Goal: Information Seeking & Learning: Check status

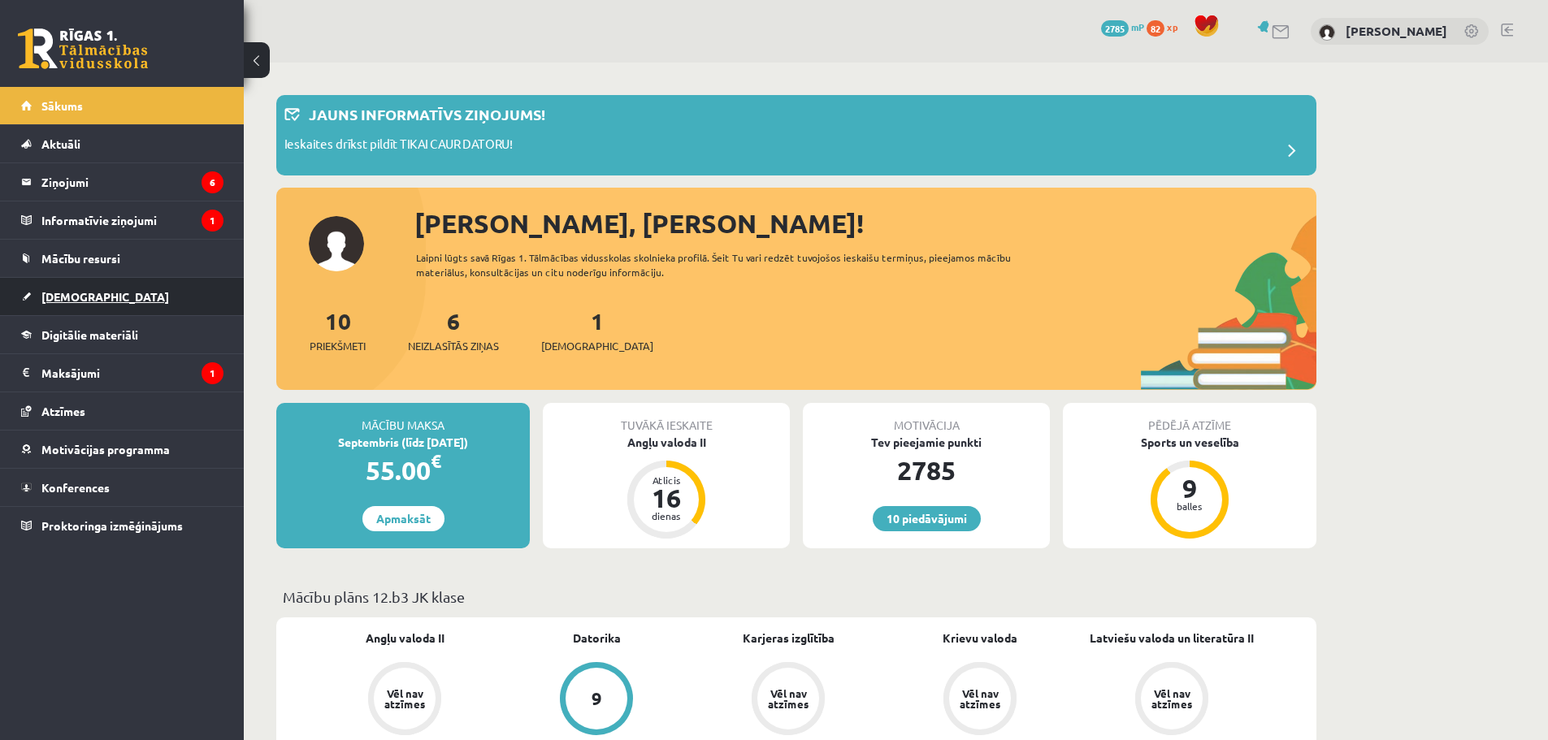
click at [67, 299] on span "[DEMOGRAPHIC_DATA]" at bounding box center [105, 296] width 128 height 15
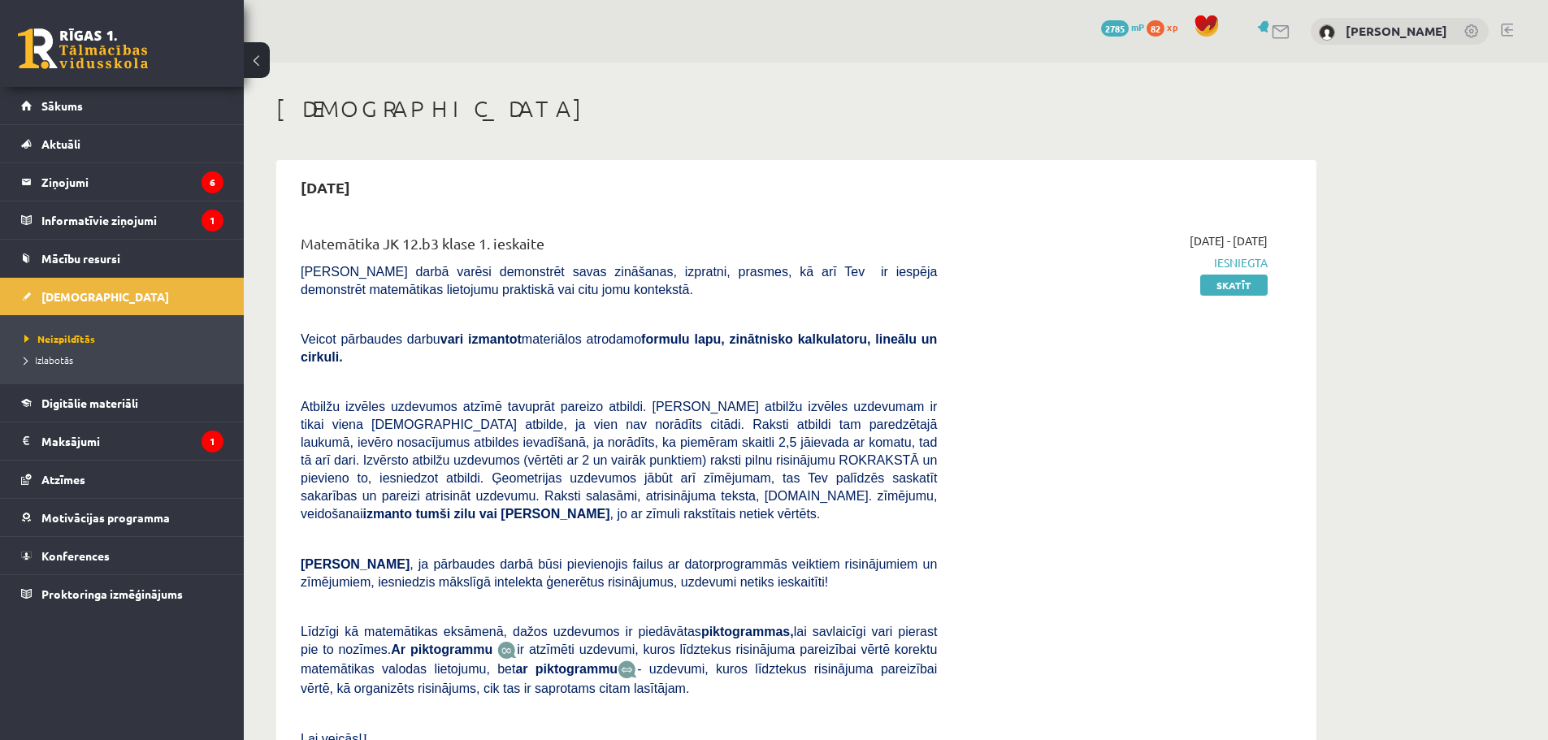
drag, startPoint x: 1164, startPoint y: 243, endPoint x: 1306, endPoint y: 241, distance: 142.3
click at [1306, 241] on div "Matemātika JK 12.b3 klase 1. ieskaite [PERSON_NAME] darbā varēsi demonstrēt sav…" at bounding box center [796, 507] width 1024 height 582
drag, startPoint x: 1252, startPoint y: 233, endPoint x: 1265, endPoint y: 232, distance: 13.0
click at [1265, 232] on span "[DATE] - [DATE]" at bounding box center [1229, 240] width 78 height 17
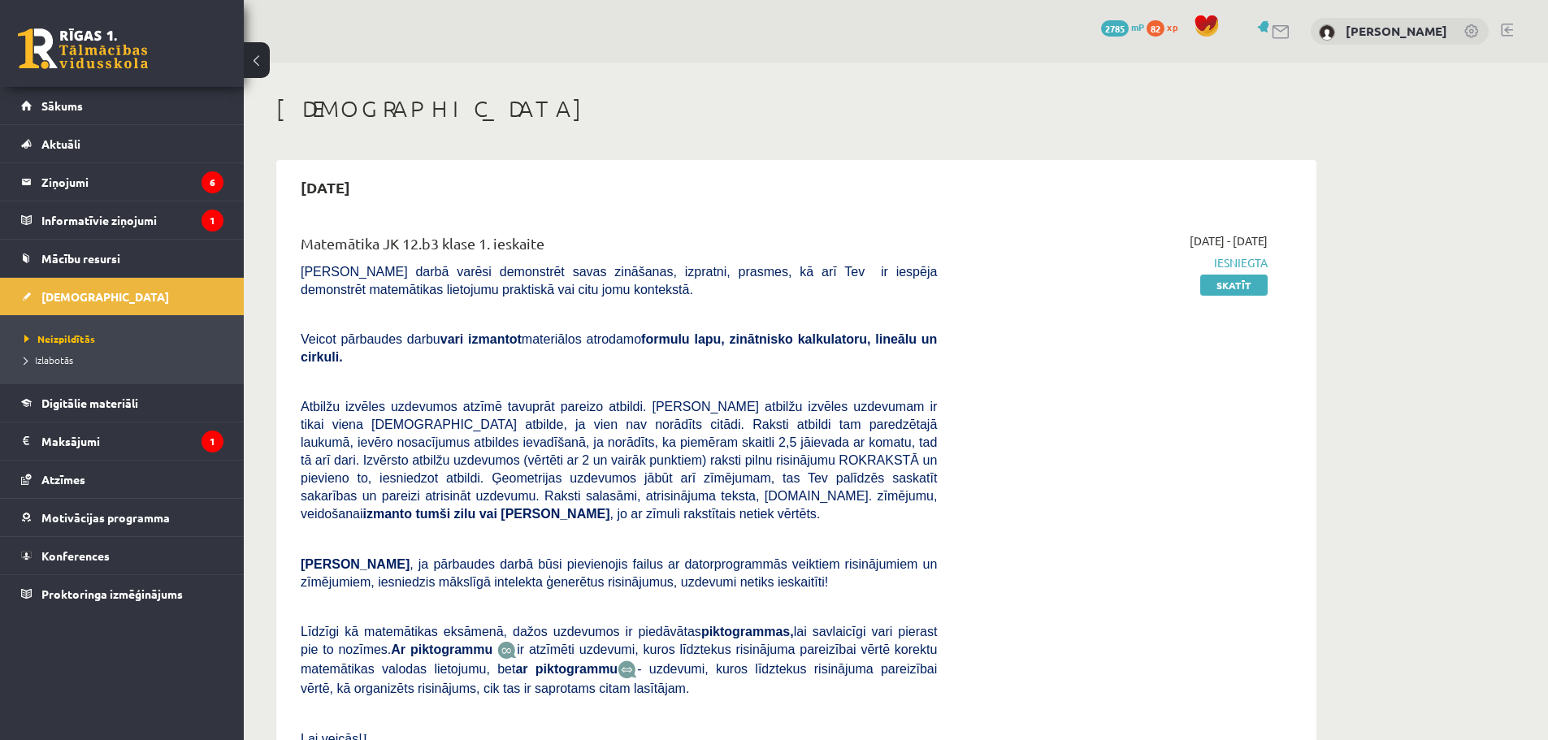
click at [1265, 232] on span "[DATE] - [DATE]" at bounding box center [1229, 240] width 78 height 17
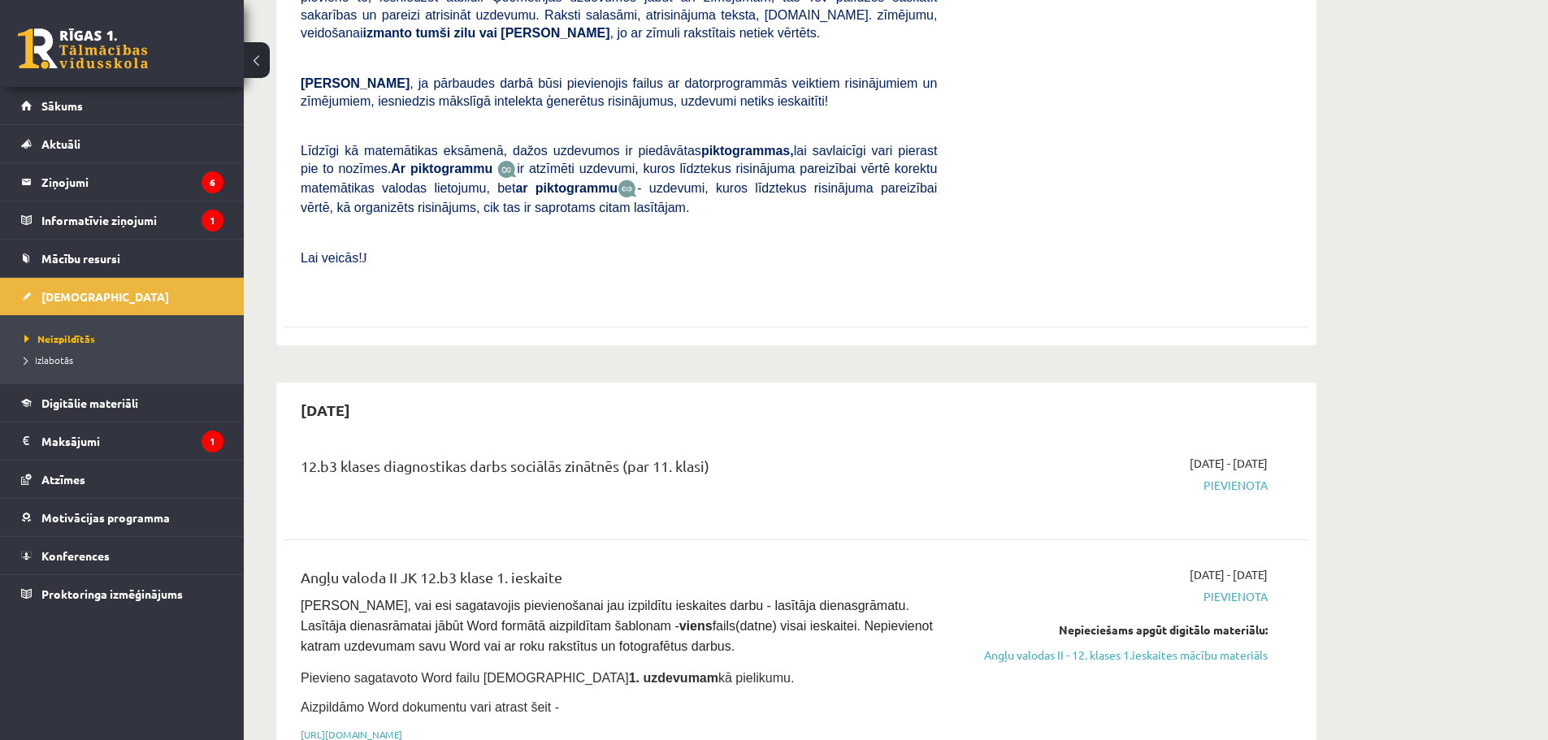
scroll to position [488, 0]
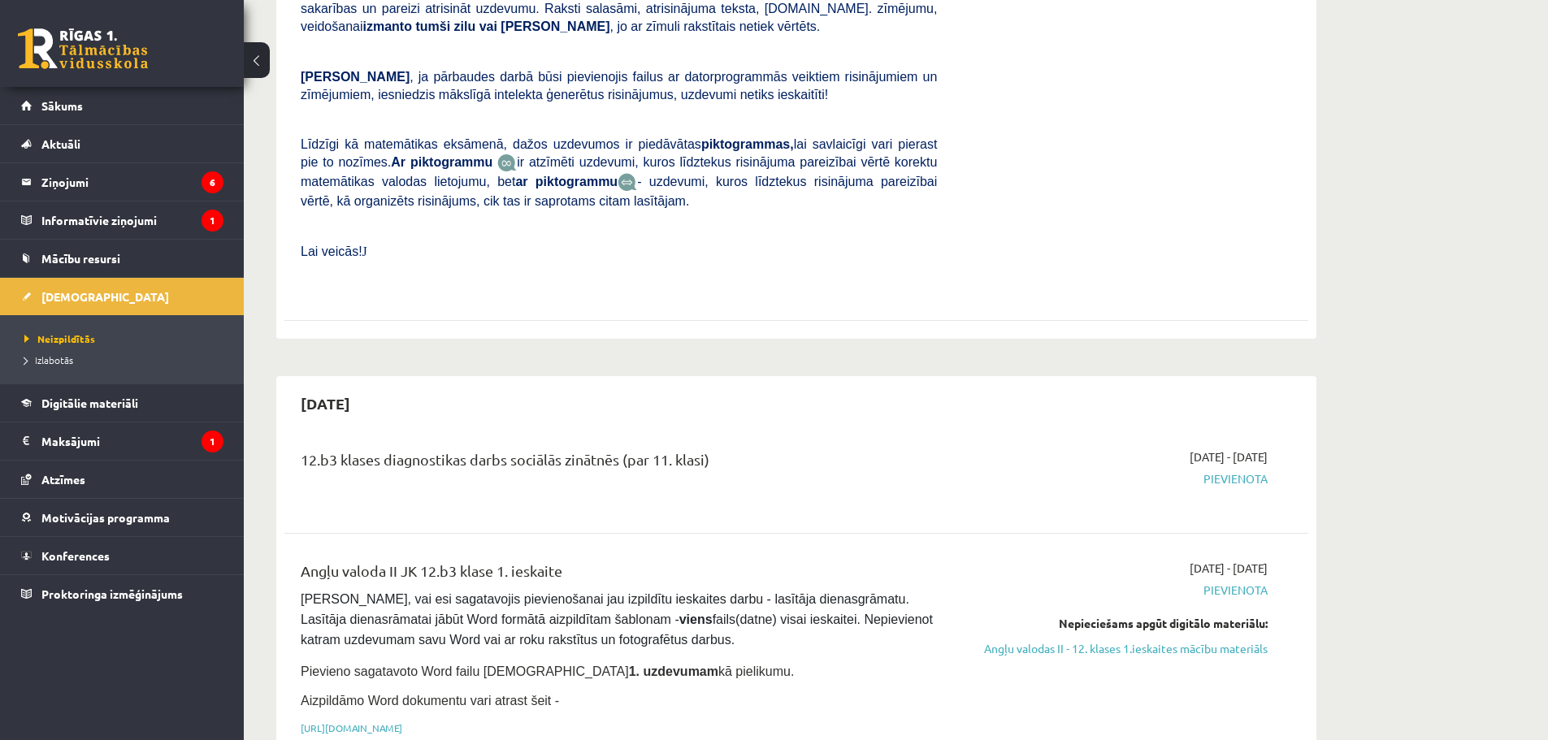
drag, startPoint x: 1218, startPoint y: 425, endPoint x: 1287, endPoint y: 418, distance: 70.3
click at [1286, 449] on div "12.b3 klases diagnostikas darbs sociālās zinātnēs (par 11. klasi) [DATE] - [DAT…" at bounding box center [797, 478] width 992 height 59
click at [1287, 449] on div "12.b3 klases diagnostikas darbs sociālās zinātnēs (par 11. klasi) [DATE] - [DAT…" at bounding box center [797, 478] width 992 height 59
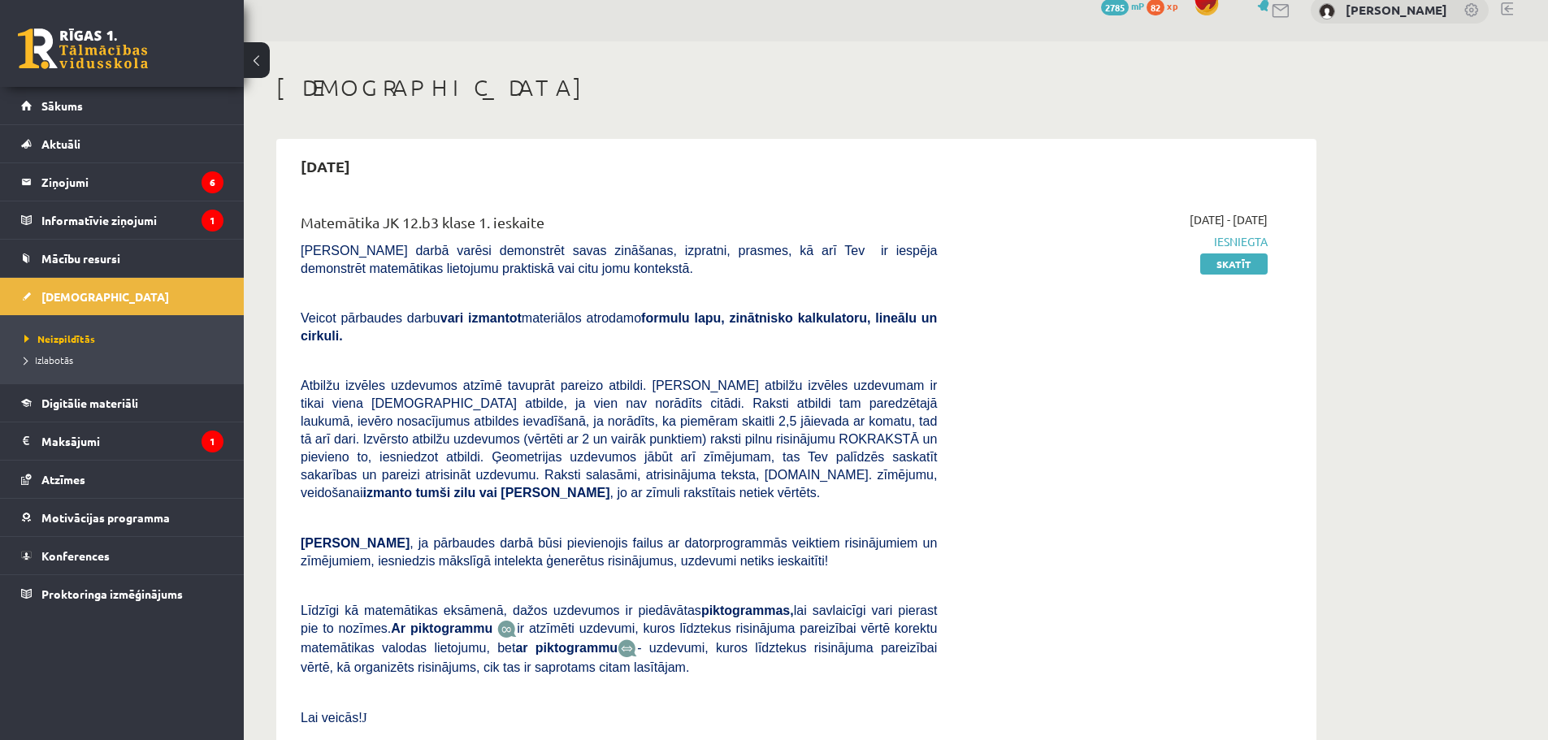
scroll to position [0, 0]
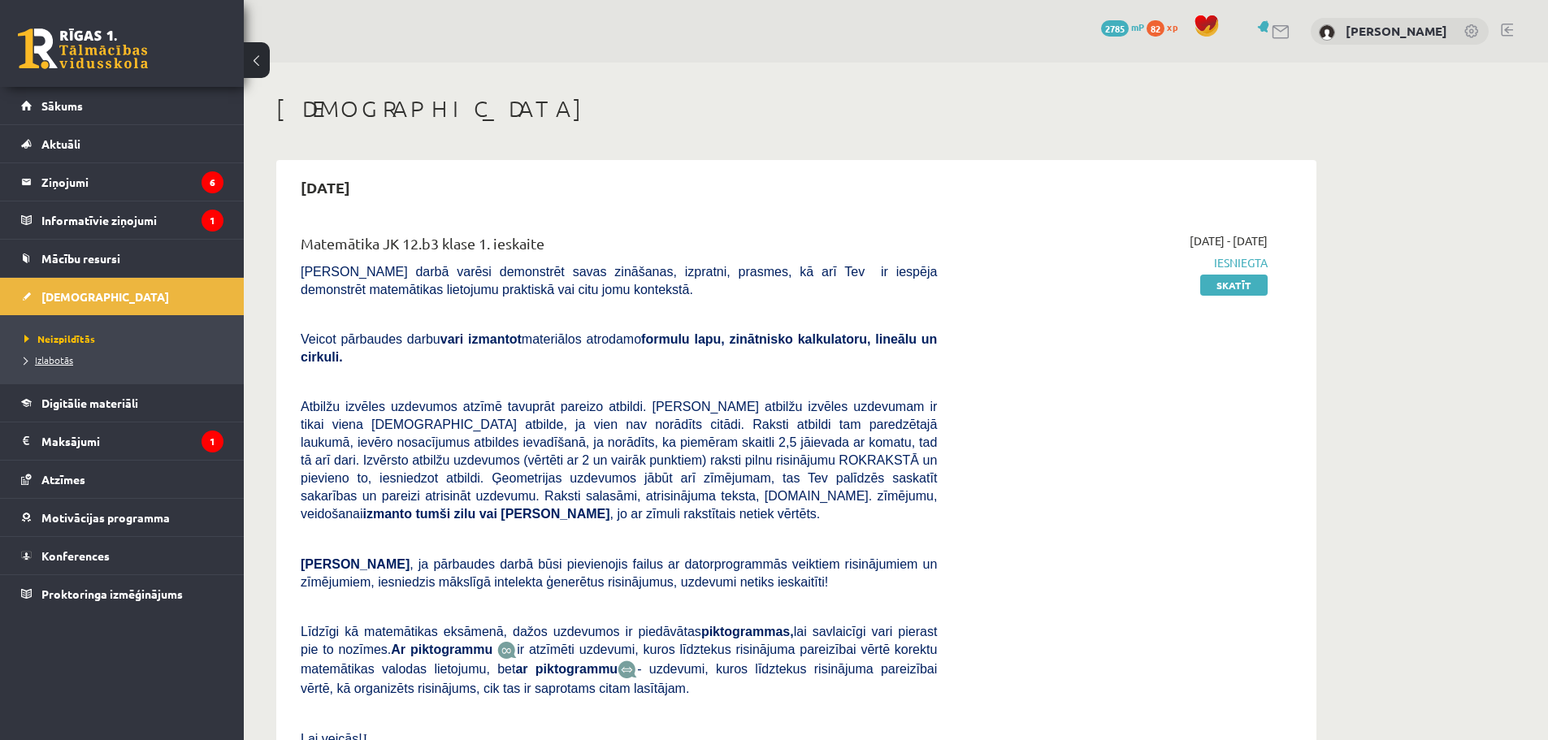
click at [61, 354] on span "Izlabotās" at bounding box center [48, 360] width 49 height 13
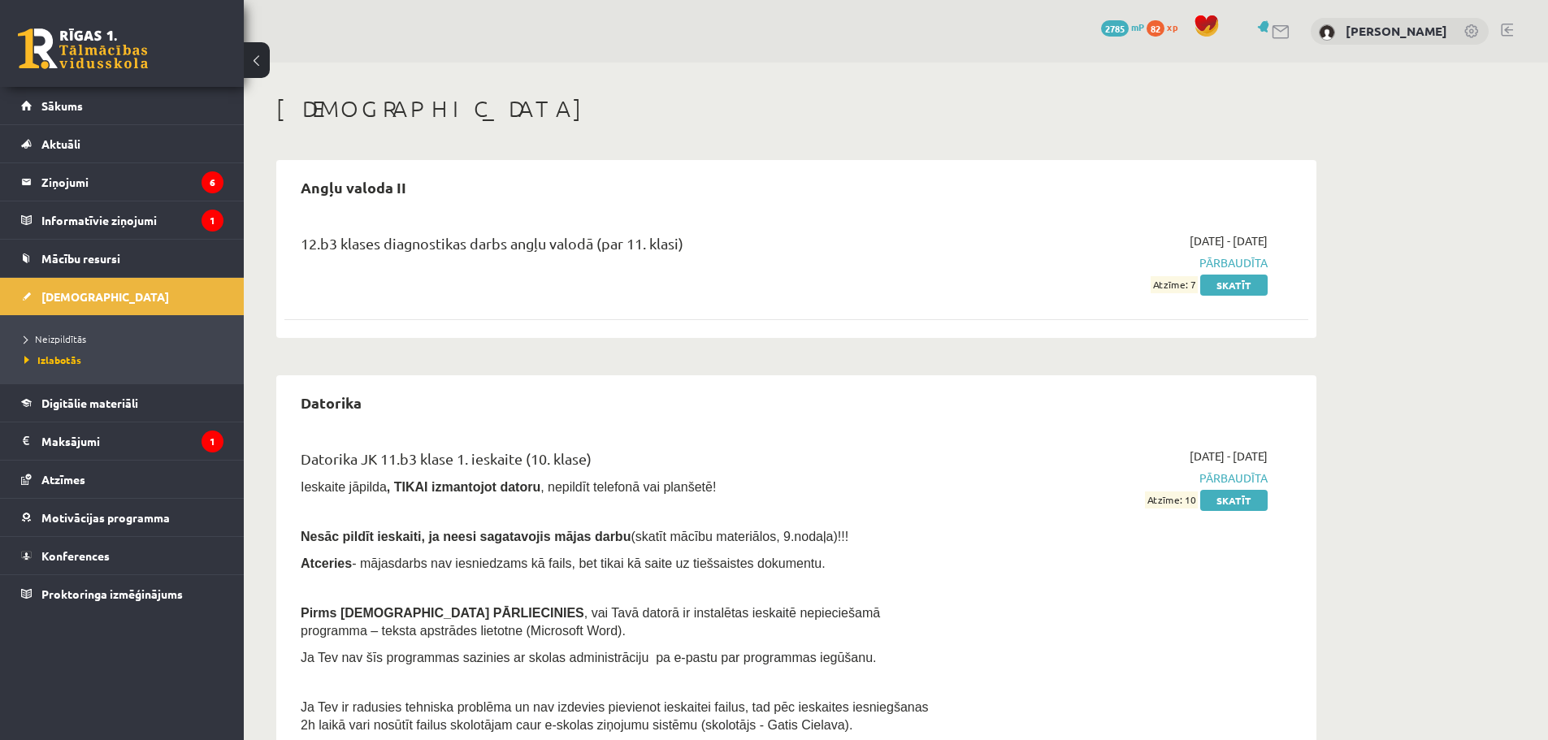
drag, startPoint x: 399, startPoint y: 240, endPoint x: 718, endPoint y: 237, distance: 318.6
click at [718, 237] on div "12.b3 klases diagnostikas darbs angļu valodā (par 11. klasi)" at bounding box center [619, 247] width 636 height 30
drag, startPoint x: 289, startPoint y: 242, endPoint x: 745, endPoint y: 257, distance: 456.2
click at [745, 257] on div "12.b3 klases diagnostikas darbs angļu valodā (par 11. klasi) [DATE] - [DATE] Pā…" at bounding box center [796, 262] width 1024 height 93
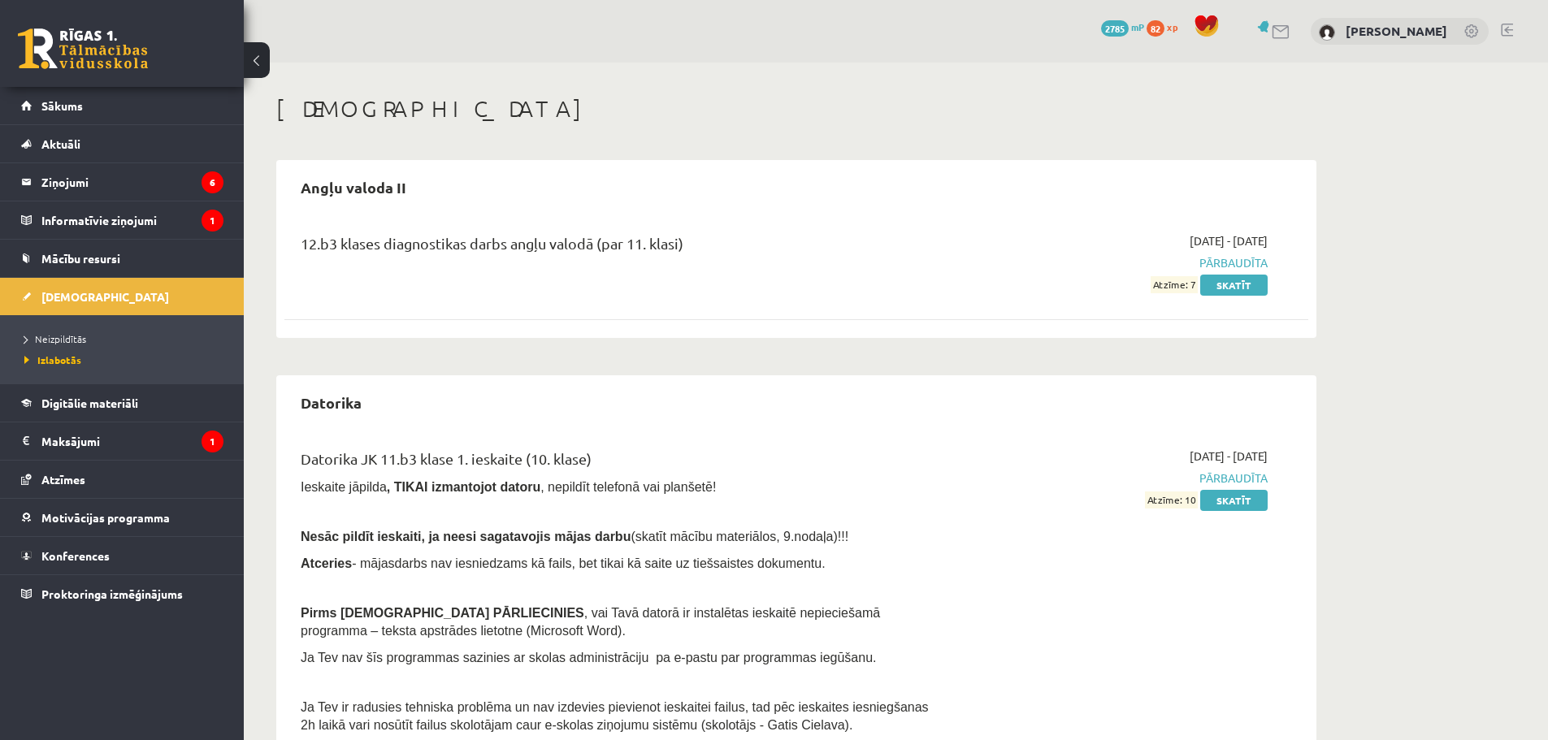
click at [745, 257] on div "12.b3 klases diagnostikas darbs angļu valodā (par 11. klasi)" at bounding box center [619, 247] width 636 height 30
drag, startPoint x: 1211, startPoint y: 240, endPoint x: 1279, endPoint y: 232, distance: 67.9
click at [1279, 232] on div "[DATE] - [DATE] Pārbaudīta Atzīme: 7 Skatīt" at bounding box center [1114, 262] width 331 height 61
click at [1265, 241] on span "[DATE] - [DATE]" at bounding box center [1229, 240] width 78 height 17
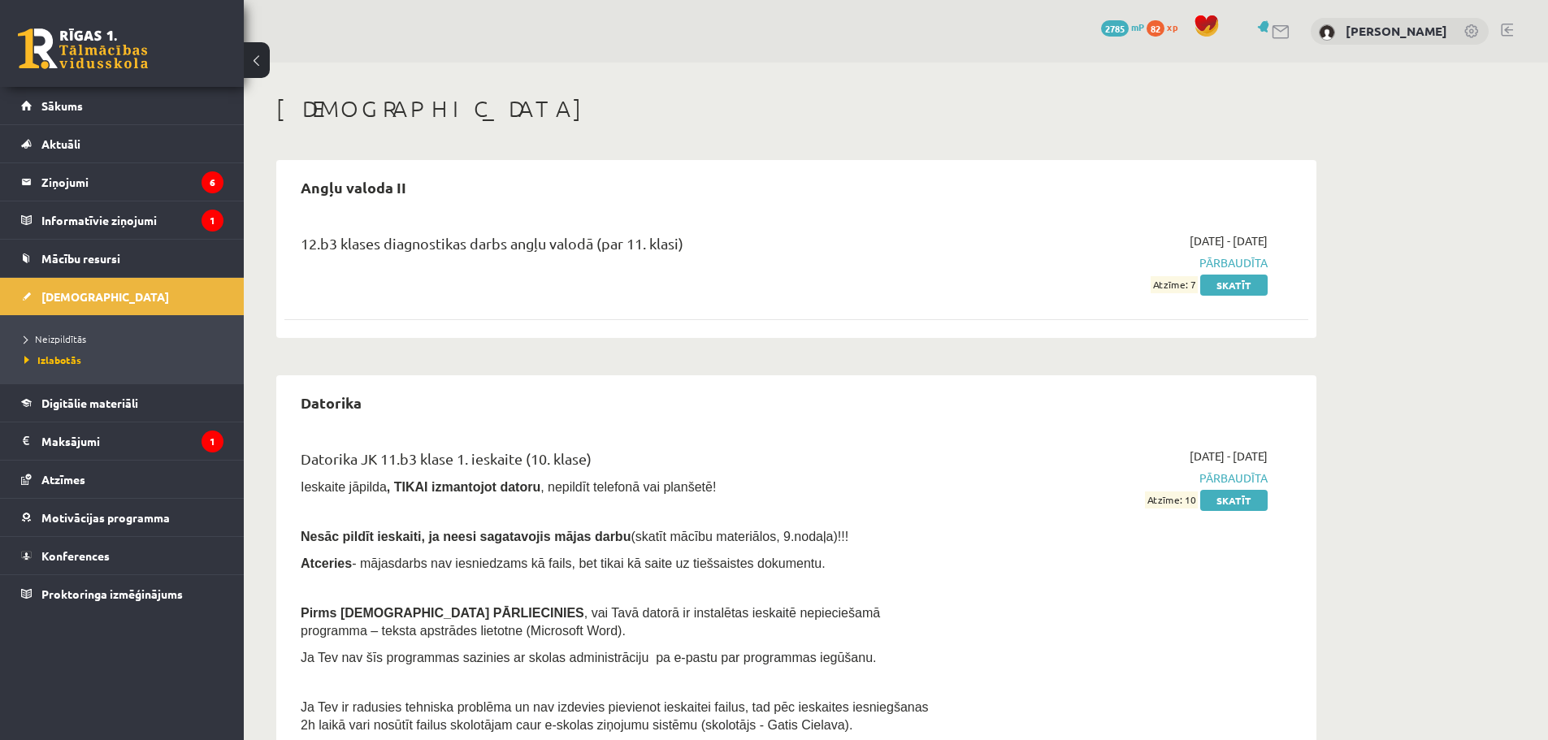
drag, startPoint x: 1253, startPoint y: 241, endPoint x: 1269, endPoint y: 241, distance: 15.4
click at [1269, 241] on div "[DATE] - [DATE] Pārbaudīta Atzīme: 7 Skatīt" at bounding box center [1114, 262] width 331 height 61
drag, startPoint x: 1258, startPoint y: 239, endPoint x: 1273, endPoint y: 238, distance: 14.7
click at [1273, 238] on div "[DATE] - [DATE] Pārbaudīta Atzīme: 7 Skatīt" at bounding box center [1114, 262] width 331 height 61
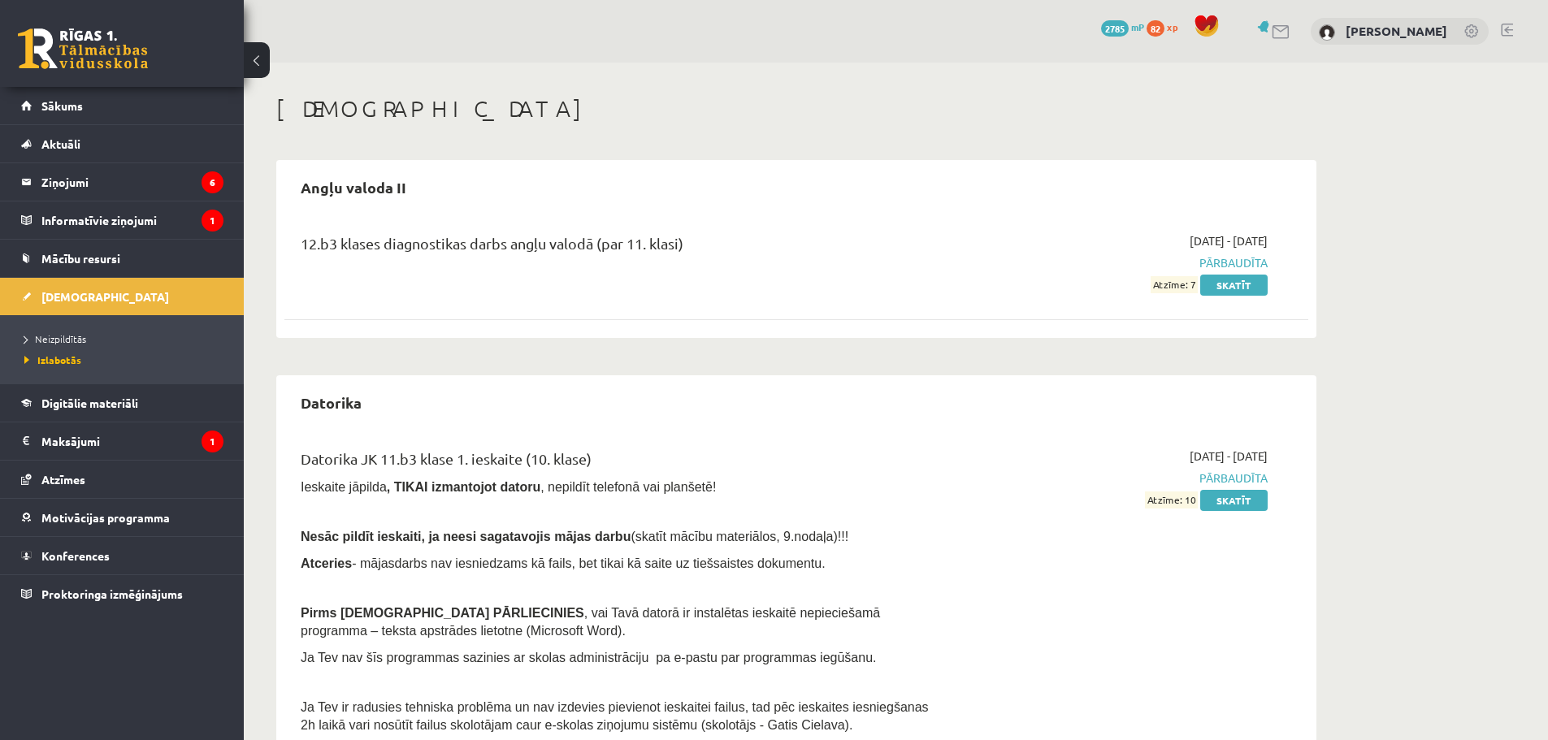
click at [1273, 237] on div "[DATE] - [DATE] Pārbaudīta Atzīme: 7 Skatīt" at bounding box center [1114, 262] width 331 height 61
click at [1260, 237] on span "[DATE] - [DATE]" at bounding box center [1229, 240] width 78 height 17
drag, startPoint x: 628, startPoint y: 275, endPoint x: 232, endPoint y: 255, distance: 396.3
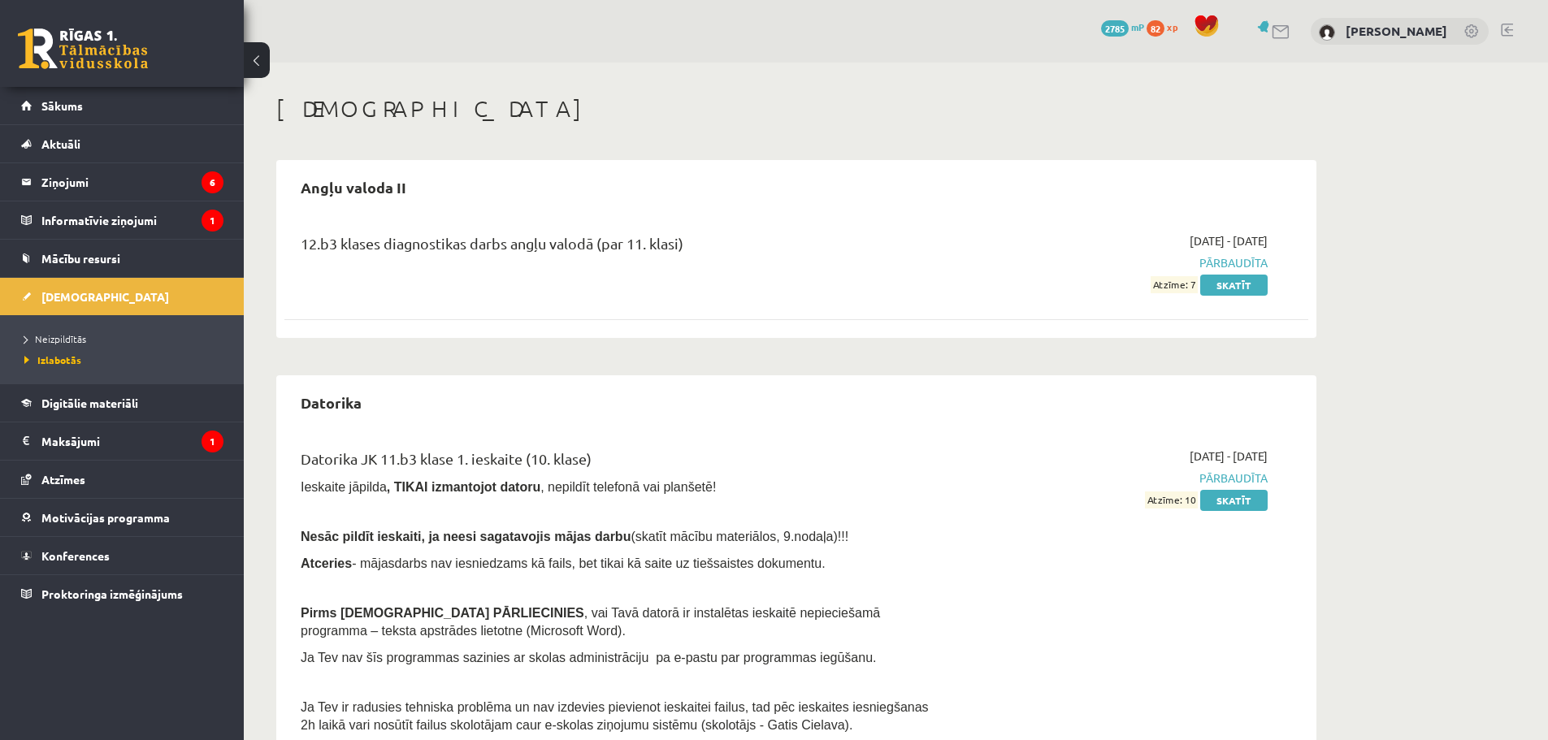
click at [392, 237] on div "12.b3 klases diagnostikas darbs angļu valodā (par 11. klasi)" at bounding box center [619, 247] width 636 height 30
click at [55, 340] on span "Neizpildītās" at bounding box center [55, 338] width 62 height 13
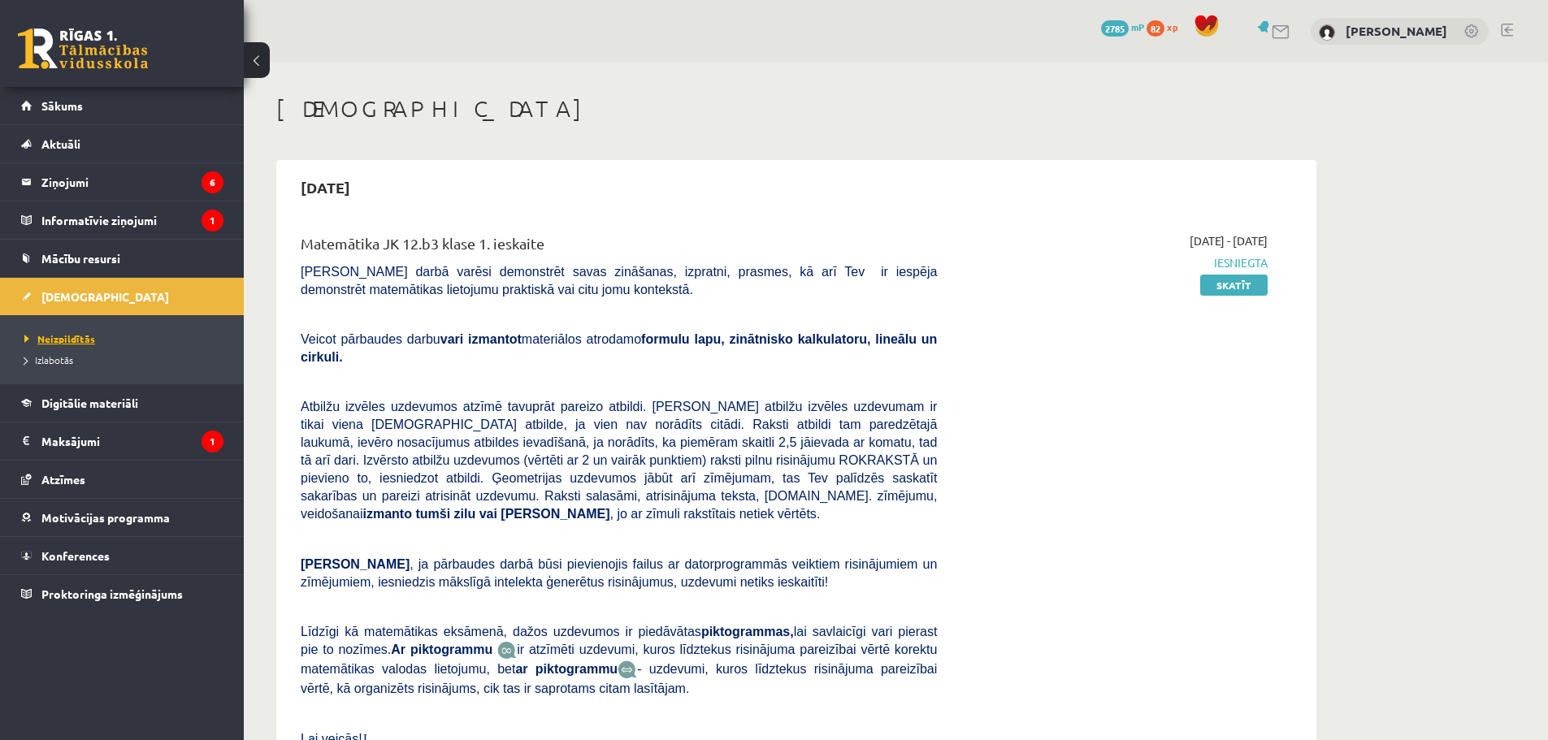
click at [72, 335] on span "Neizpildītās" at bounding box center [59, 338] width 71 height 13
click at [53, 355] on span "Izlabotās" at bounding box center [48, 360] width 49 height 13
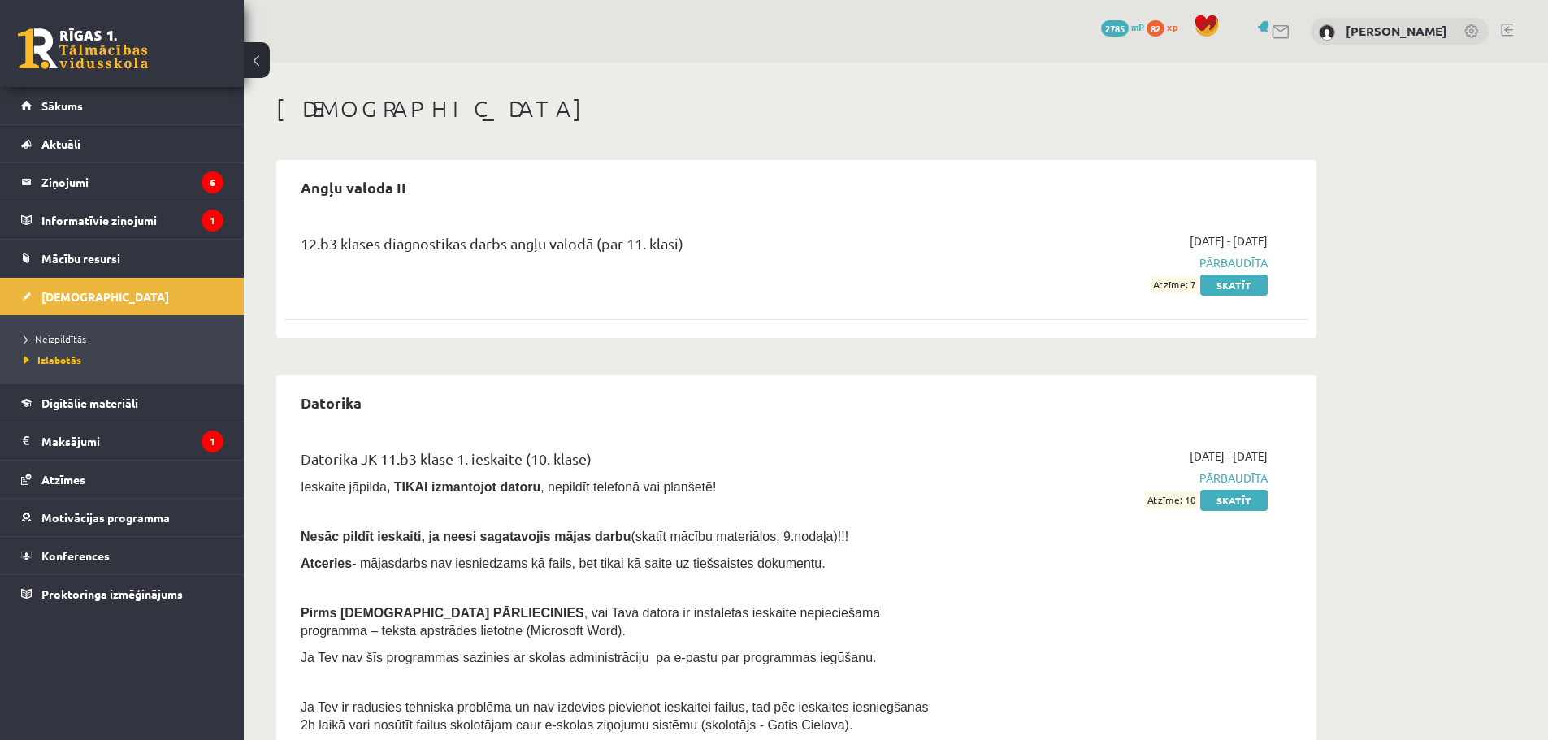
click at [89, 343] on link "Neizpildītās" at bounding box center [125, 339] width 203 height 15
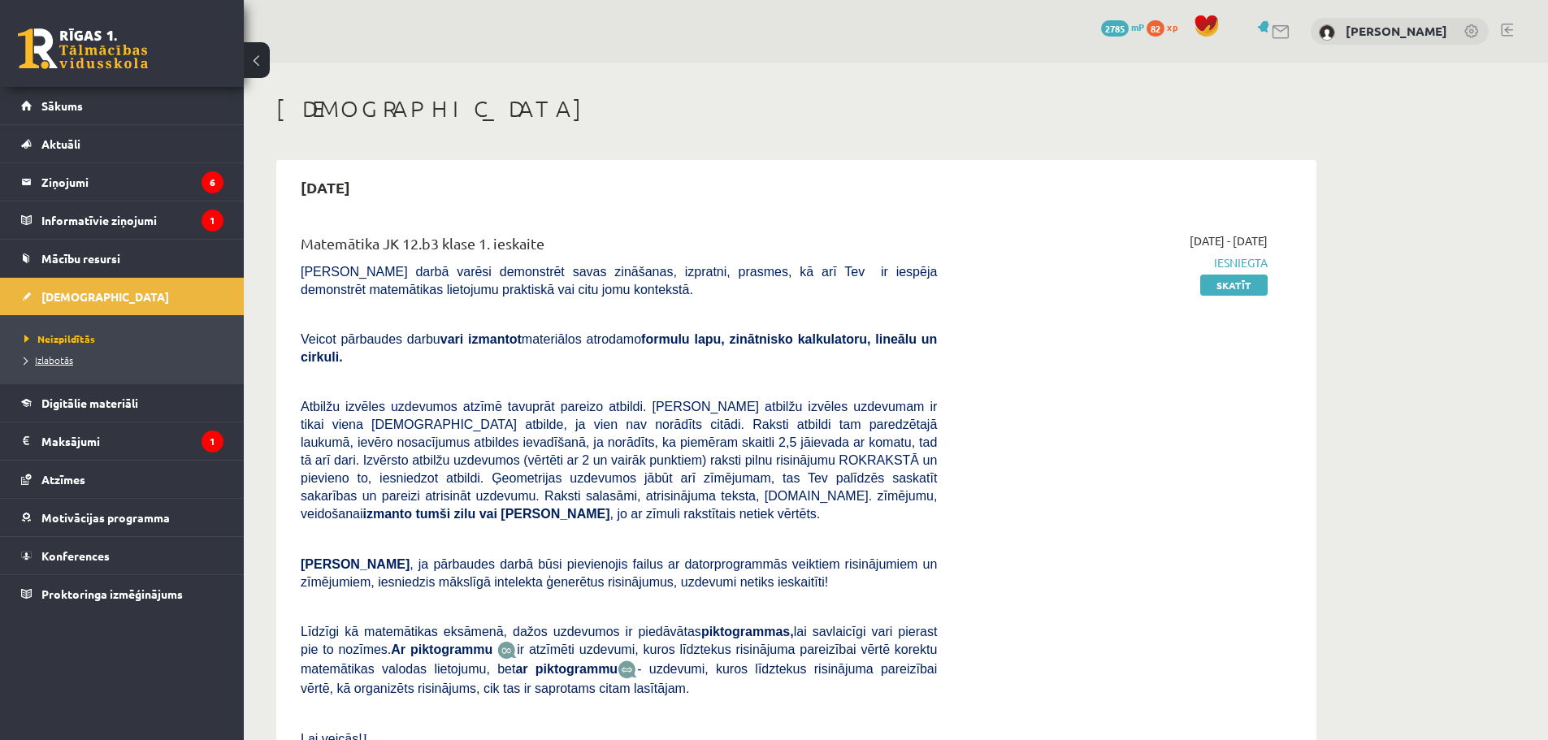
click at [65, 354] on link "Izlabotās" at bounding box center [125, 360] width 203 height 15
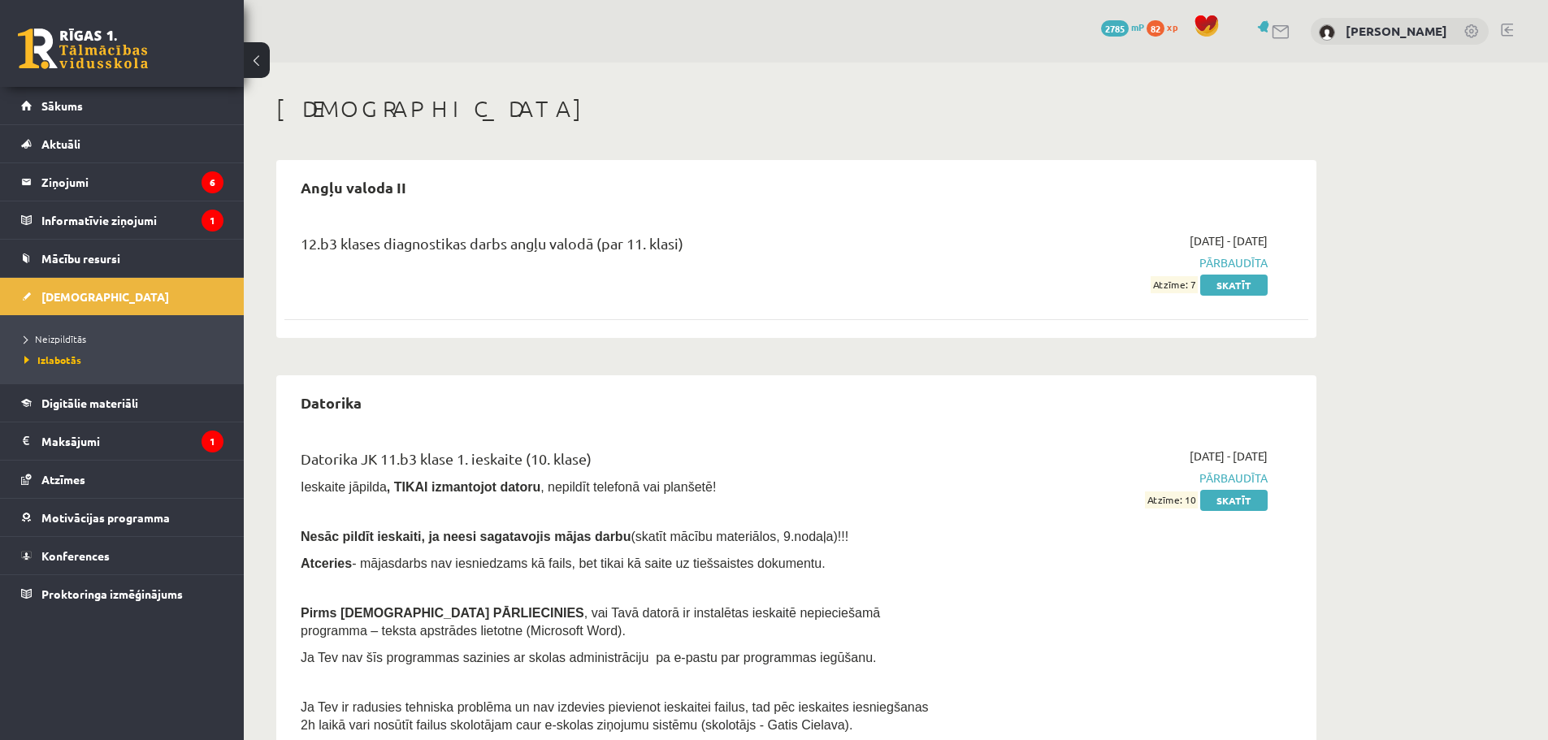
drag, startPoint x: 595, startPoint y: 470, endPoint x: 596, endPoint y: 241, distance: 228.4
